Goal: Communication & Community: Answer question/provide support

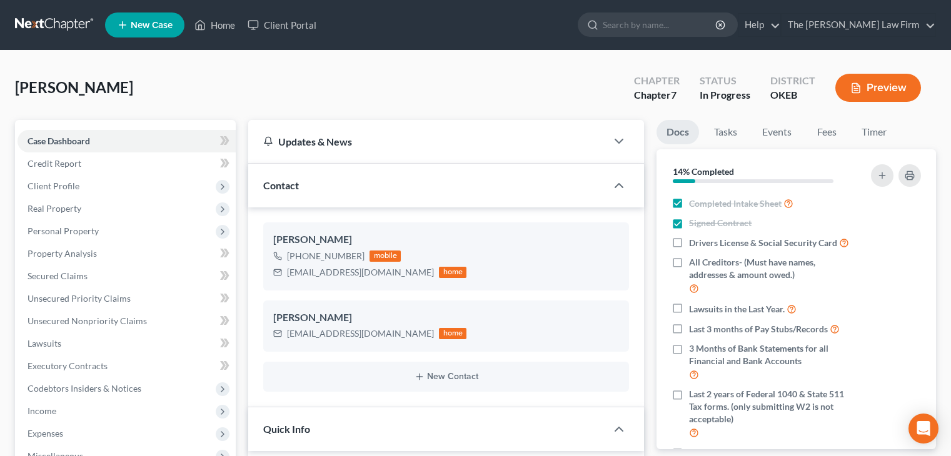
select select "4"
click at [660, 31] on input "search" at bounding box center [659, 24] width 114 height 23
type input "[PERSON_NAME]"
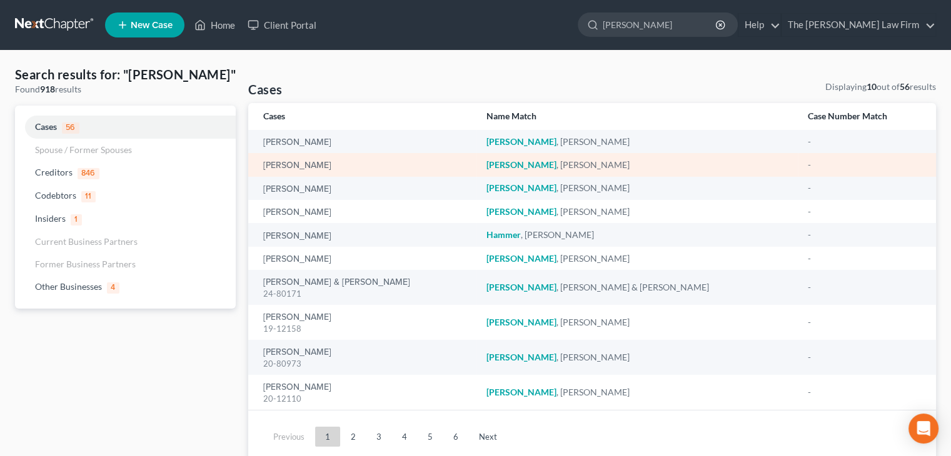
click at [290, 160] on div "[PERSON_NAME]" at bounding box center [364, 165] width 202 height 12
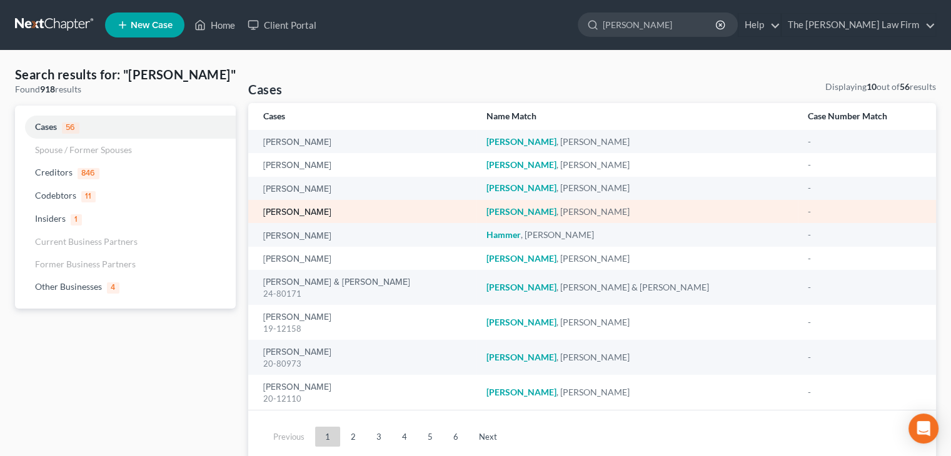
click at [310, 213] on link "[PERSON_NAME]" at bounding box center [297, 212] width 68 height 9
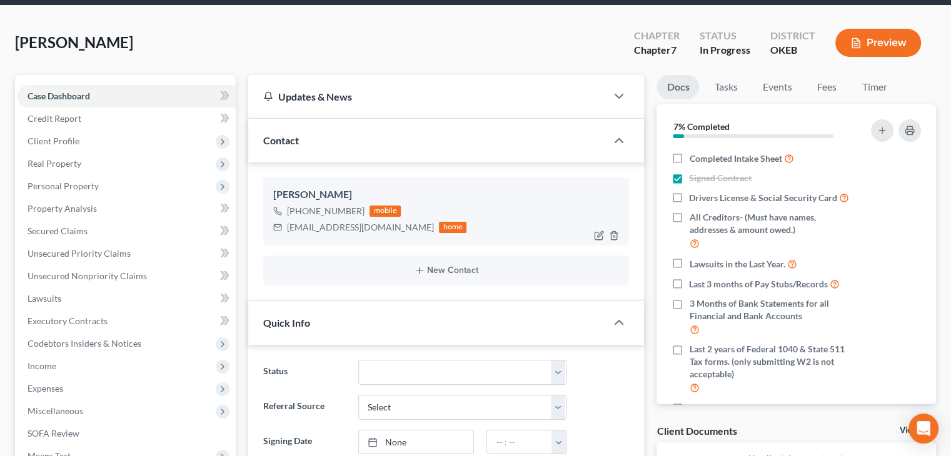
scroll to position [17, 0]
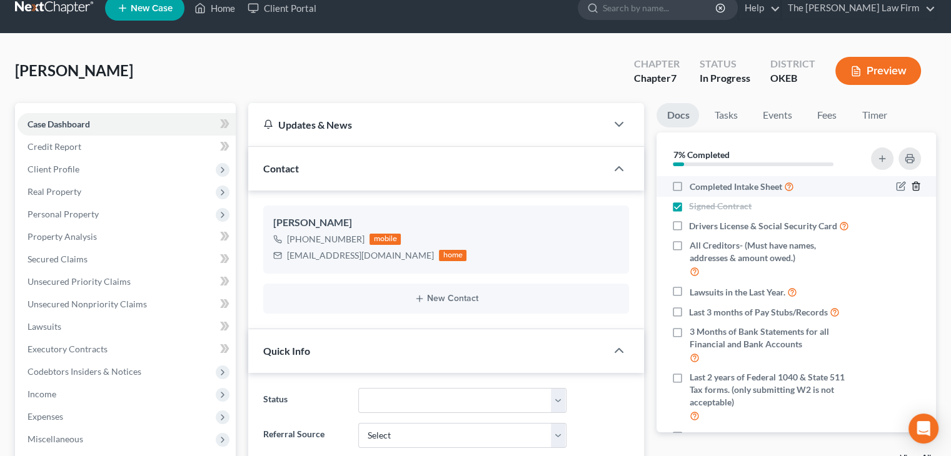
click at [912, 186] on icon "button" at bounding box center [915, 186] width 6 height 8
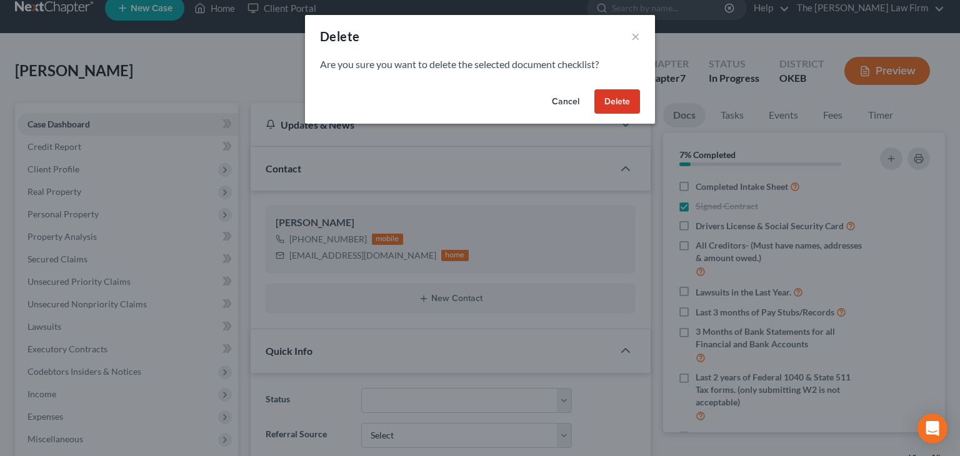
click at [617, 100] on button "Delete" at bounding box center [617, 101] width 46 height 25
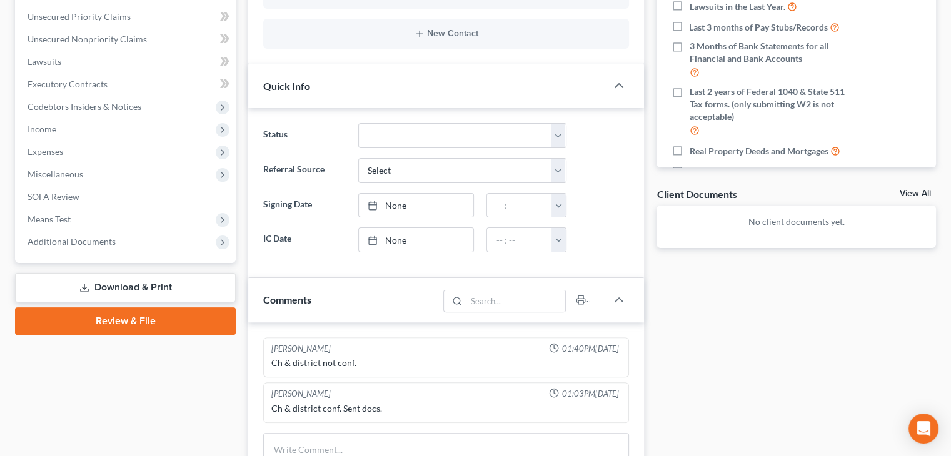
click at [624, 280] on div "Comments" at bounding box center [446, 300] width 396 height 44
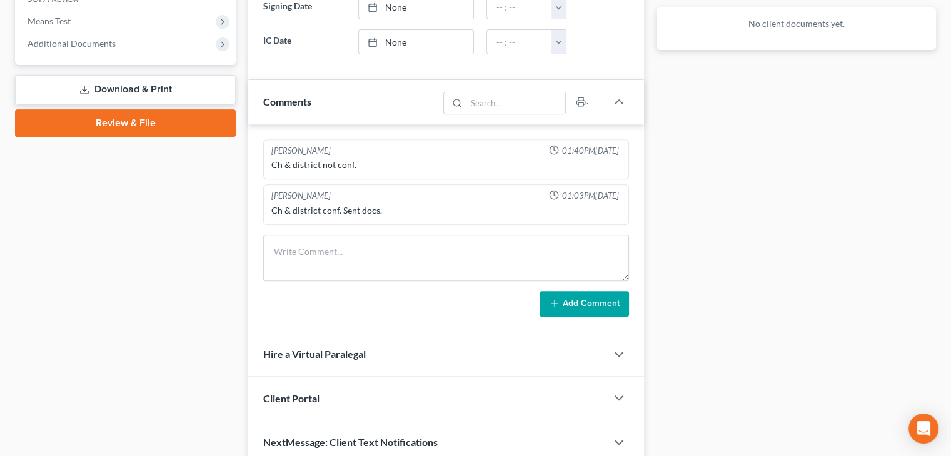
scroll to position [482, 0]
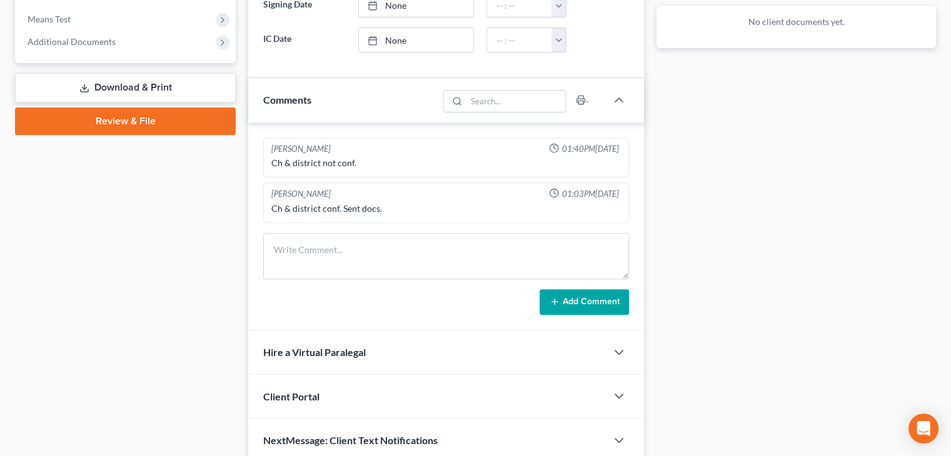
click at [575, 293] on button "Add Comment" at bounding box center [583, 302] width 89 height 26
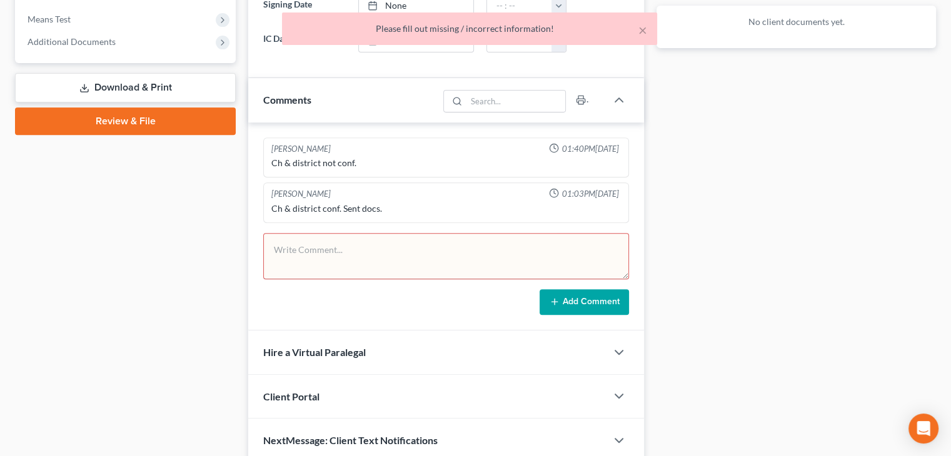
click at [412, 238] on textarea at bounding box center [446, 256] width 366 height 46
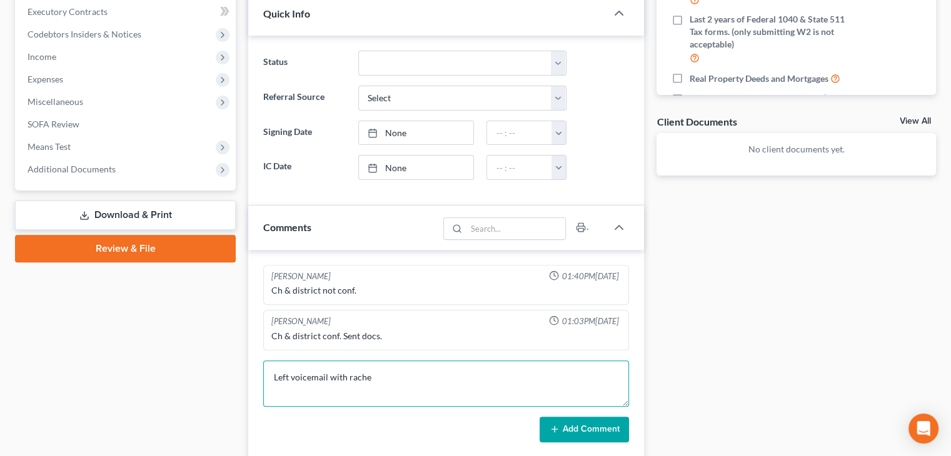
scroll to position [359, 0]
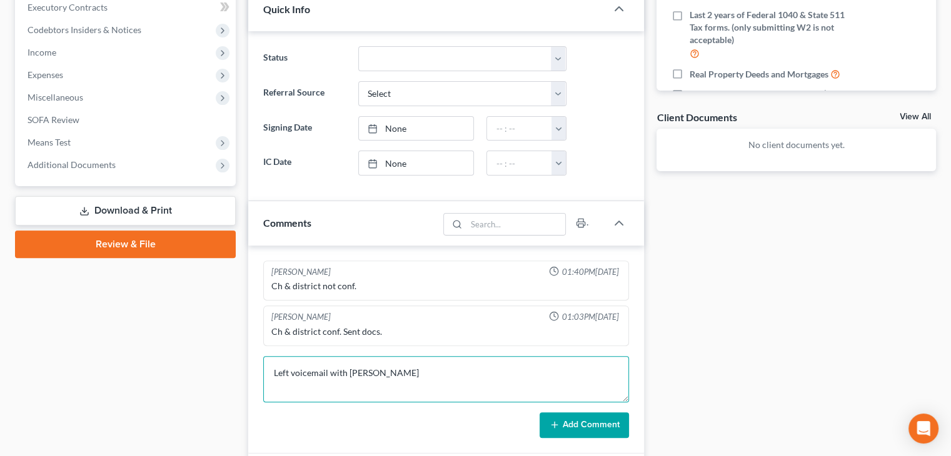
click at [351, 368] on textarea "Left voicemail with [PERSON_NAME]" at bounding box center [446, 379] width 366 height 46
click at [354, 369] on textarea "Left voicemail with [PERSON_NAME]" at bounding box center [446, 379] width 366 height 46
click at [380, 371] on textarea "Left voicemail with [PERSON_NAME]" at bounding box center [446, 379] width 366 height 46
click at [377, 367] on textarea "Left voicemail with [PERSON_NAME]. Text follow up not authorized." at bounding box center [446, 379] width 366 height 46
click at [392, 366] on textarea "Left voicemail with [PERSON_NAME] adv wanted to go over next steps and to call …" at bounding box center [446, 379] width 366 height 46
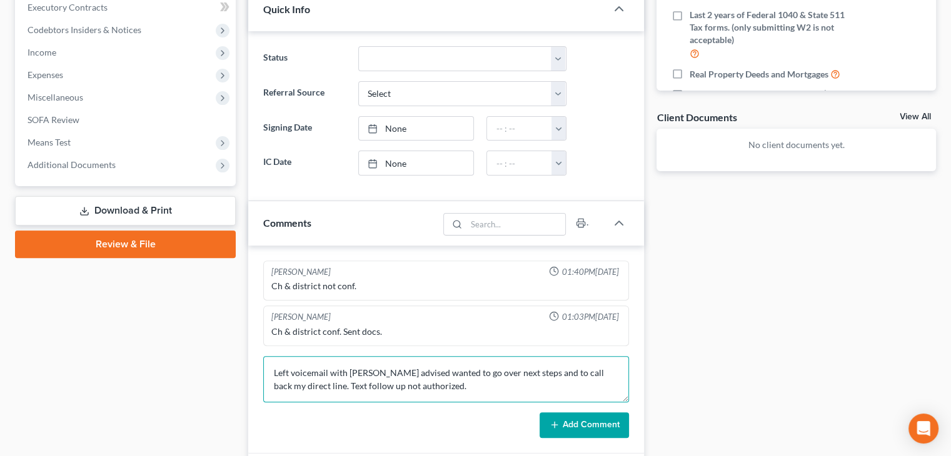
click at [582, 367] on textarea "Left voicemail with [PERSON_NAME] advised wanted to go over next steps and to c…" at bounding box center [446, 379] width 366 height 46
click at [580, 369] on textarea "Left voicemail with [PERSON_NAME] advised wanted to go over next steps and left…" at bounding box center [446, 379] width 366 height 46
type textarea "Left voicemail with [PERSON_NAME] advised wanted to go over next steps and left…"
click at [587, 424] on button "Add Comment" at bounding box center [583, 425] width 89 height 26
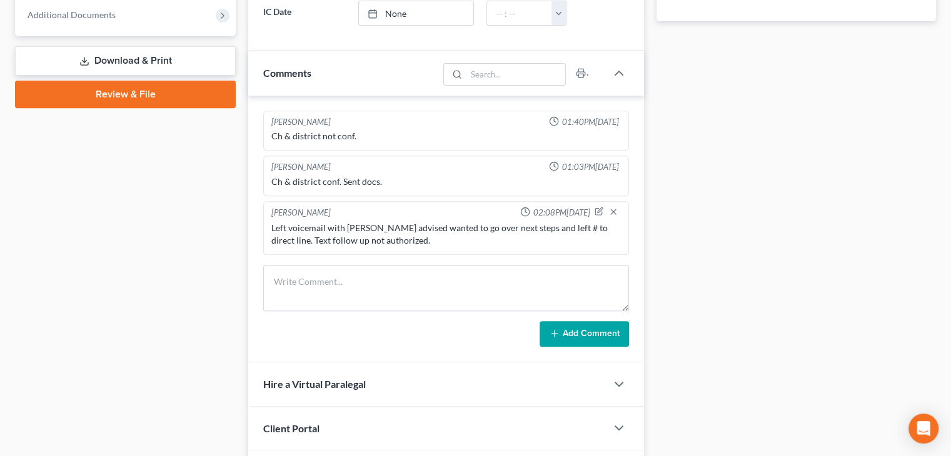
scroll to position [509, 0]
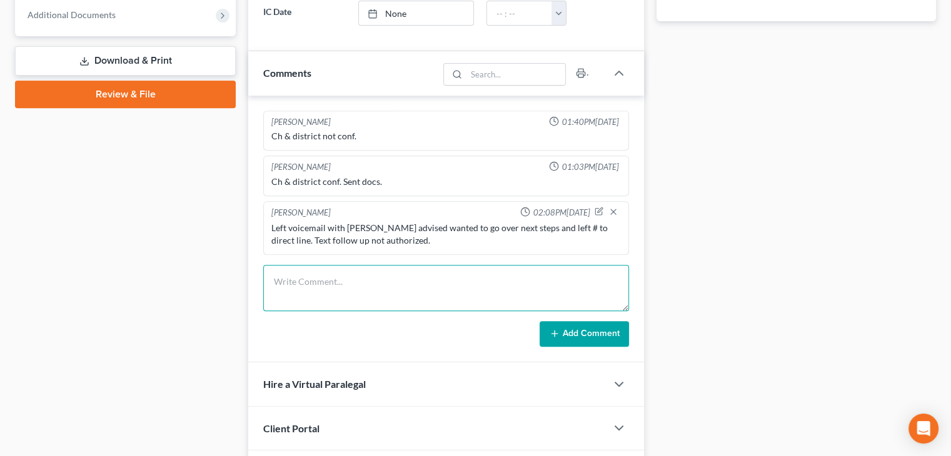
click at [379, 277] on textarea at bounding box center [446, 288] width 366 height 46
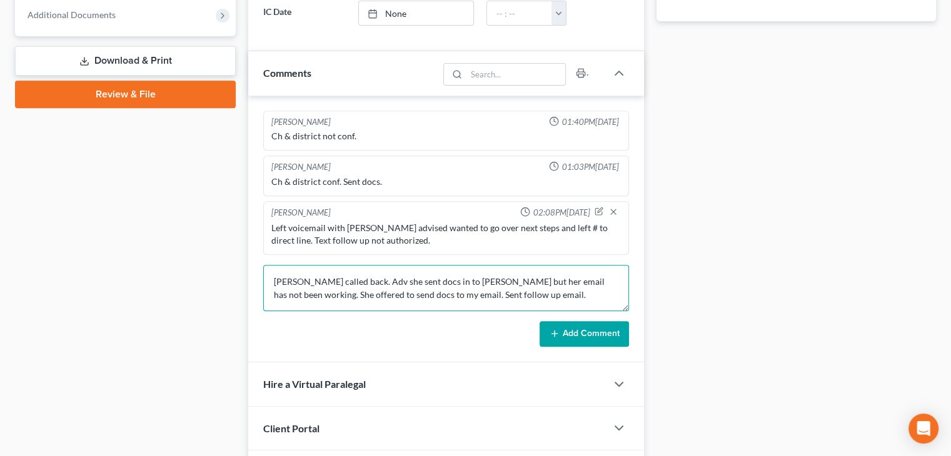
click at [395, 291] on textarea "[PERSON_NAME] called back. Adv she sent docs in to [PERSON_NAME] but her email …" at bounding box center [446, 288] width 366 height 46
type textarea "[PERSON_NAME] called back. Adv she sent docs in to [PERSON_NAME] but her email …"
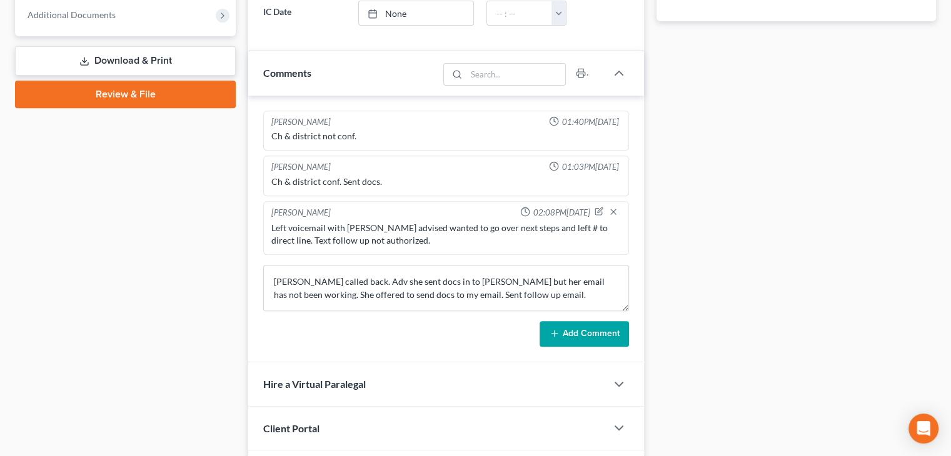
click at [567, 331] on button "Add Comment" at bounding box center [583, 334] width 89 height 26
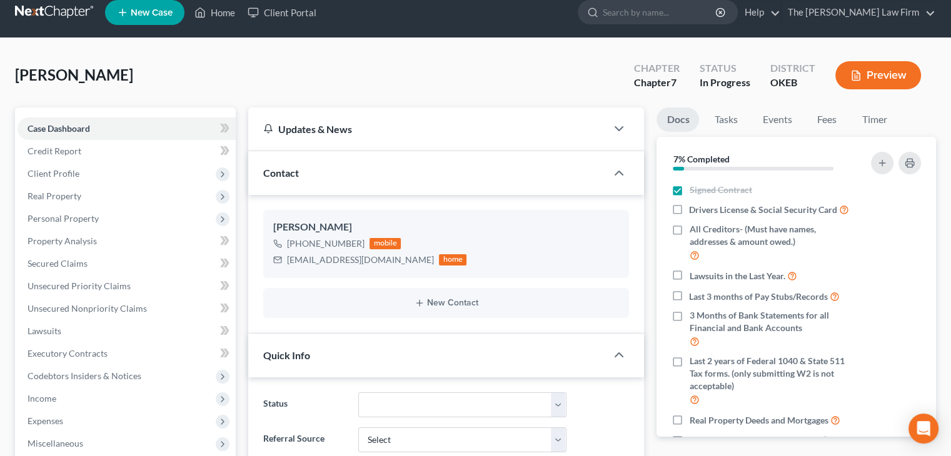
scroll to position [10, 0]
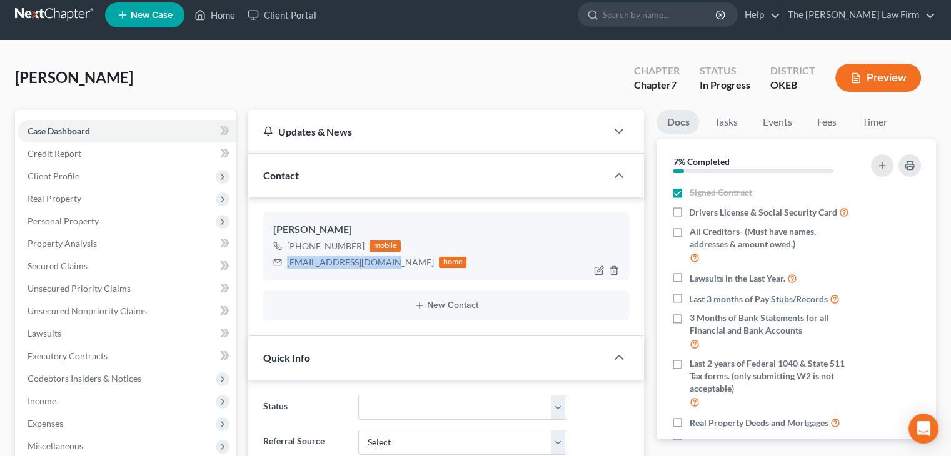
drag, startPoint x: 382, startPoint y: 264, endPoint x: 281, endPoint y: 266, distance: 101.3
click at [281, 266] on div "[EMAIL_ADDRESS][DOMAIN_NAME] home" at bounding box center [369, 262] width 193 height 16
copy div "[EMAIL_ADDRESS][DOMAIN_NAME]"
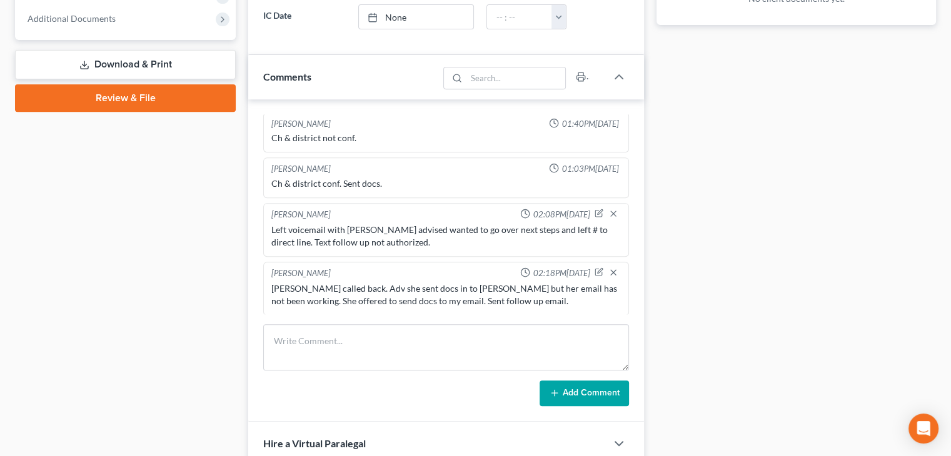
scroll to position [601, 0]
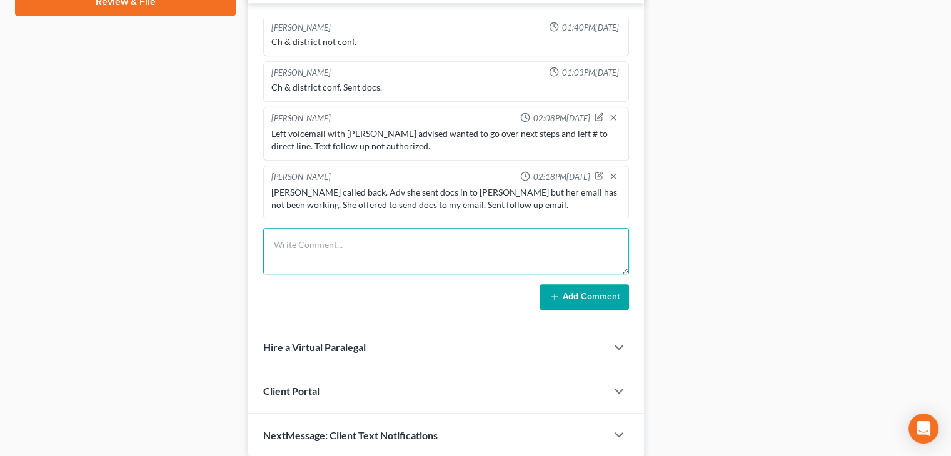
click at [287, 246] on textarea at bounding box center [446, 251] width 366 height 46
